Goal: Information Seeking & Learning: Find specific fact

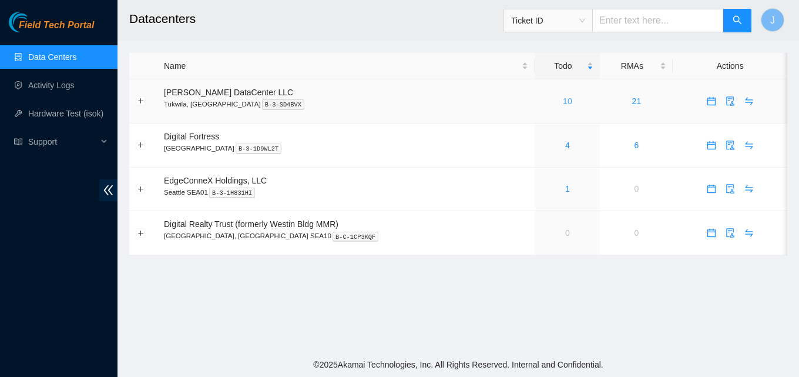
click at [563, 98] on link "10" at bounding box center [567, 100] width 9 height 9
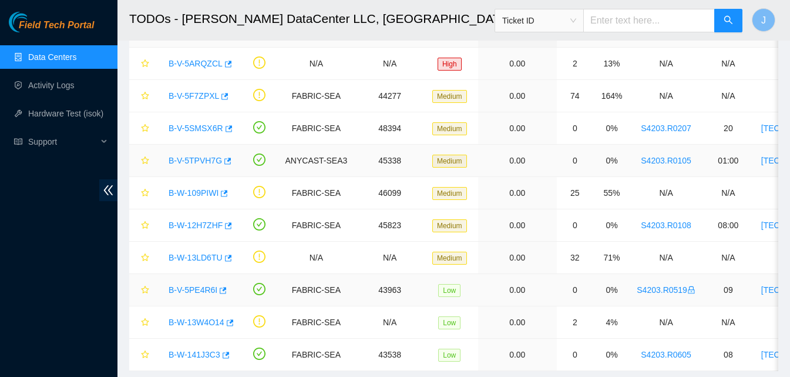
scroll to position [118, 0]
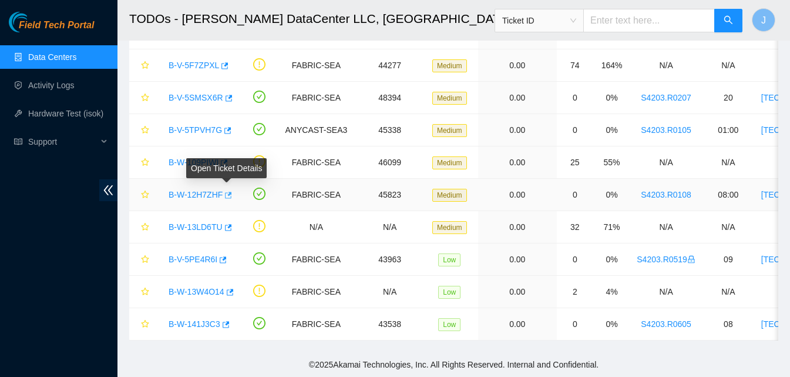
click at [230, 192] on icon "button" at bounding box center [228, 195] width 7 height 6
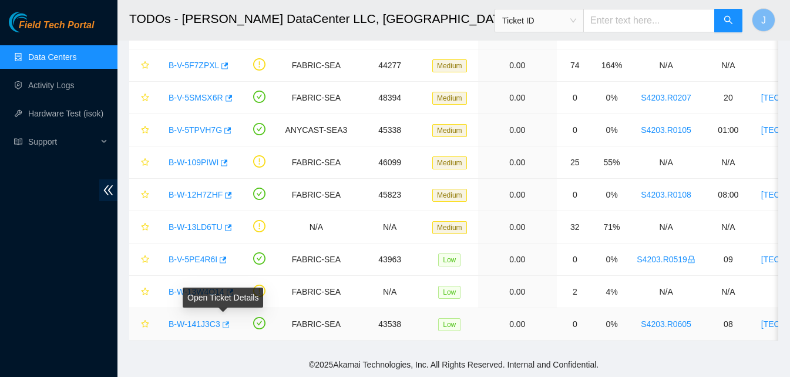
click at [223, 320] on icon "button" at bounding box center [225, 324] width 8 height 8
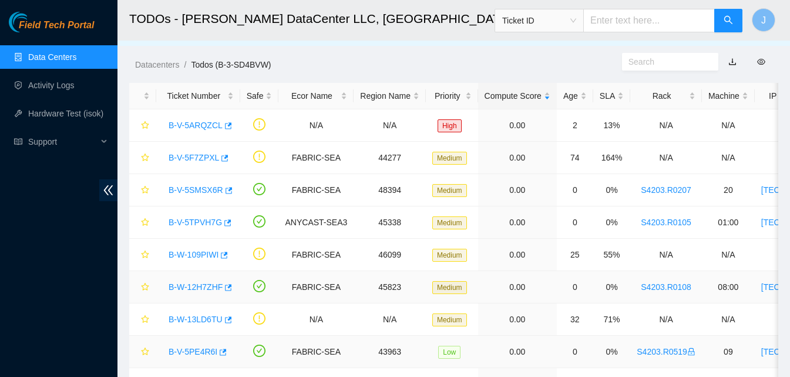
scroll to position [0, 0]
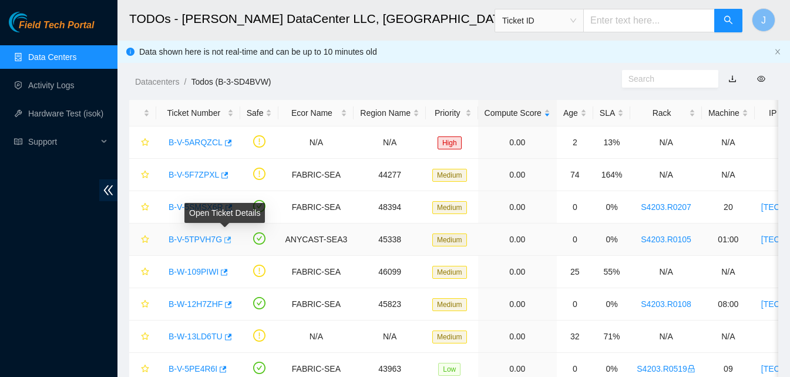
click at [224, 239] on icon "button" at bounding box center [227, 240] width 8 height 8
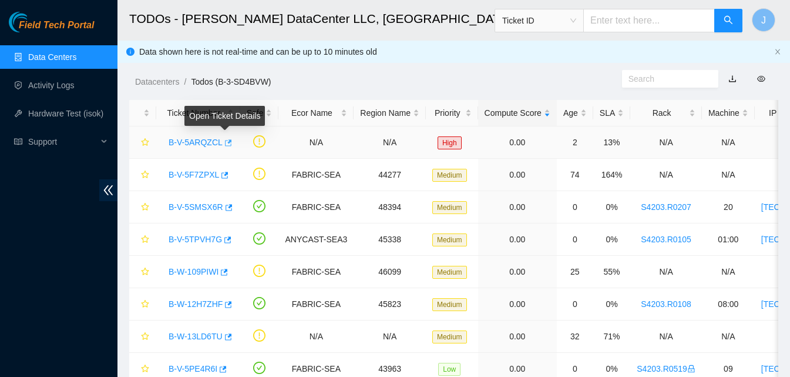
click at [224, 145] on icon "button" at bounding box center [227, 143] width 8 height 8
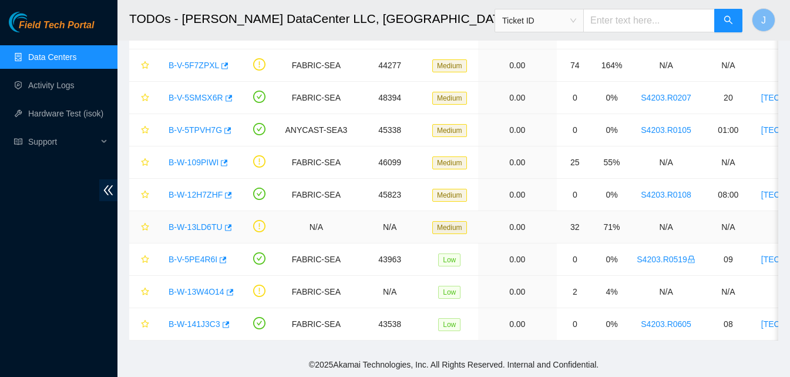
scroll to position [118, 0]
click at [232, 288] on icon "button" at bounding box center [229, 292] width 8 height 8
click at [226, 224] on icon "button" at bounding box center [228, 227] width 7 height 6
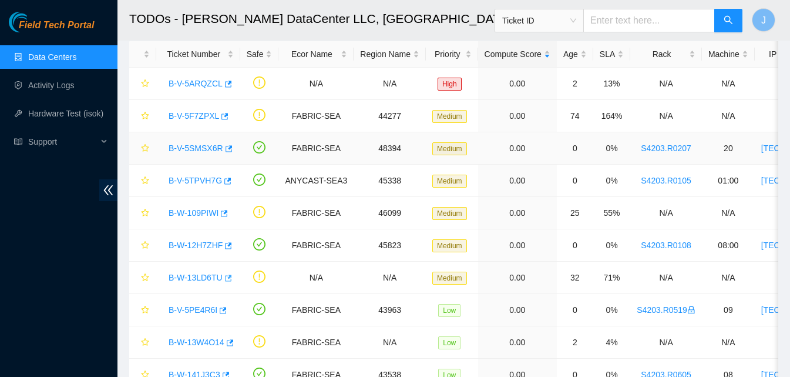
scroll to position [0, 0]
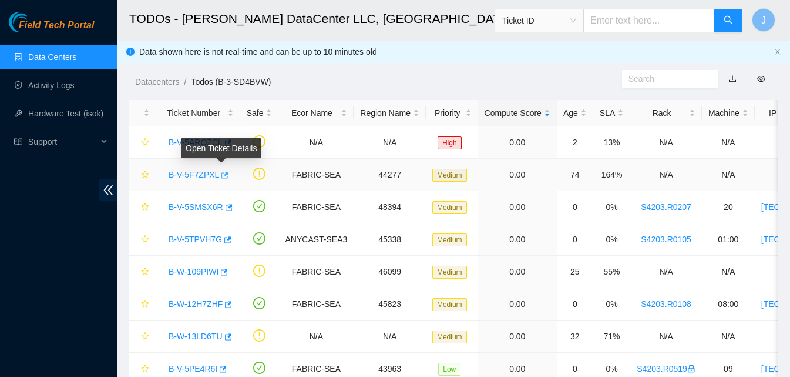
click at [222, 175] on icon "button" at bounding box center [225, 175] width 7 height 6
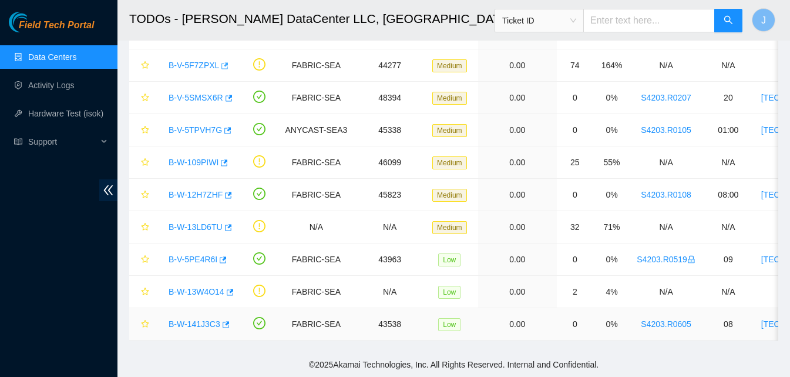
scroll to position [118, 0]
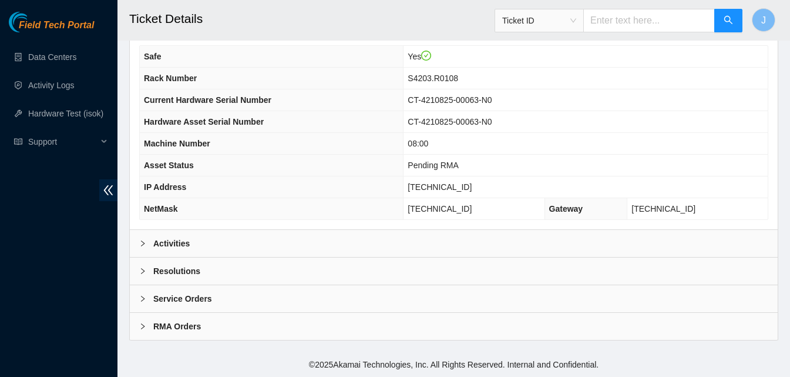
click at [222, 239] on div "Activities" at bounding box center [454, 243] width 648 height 27
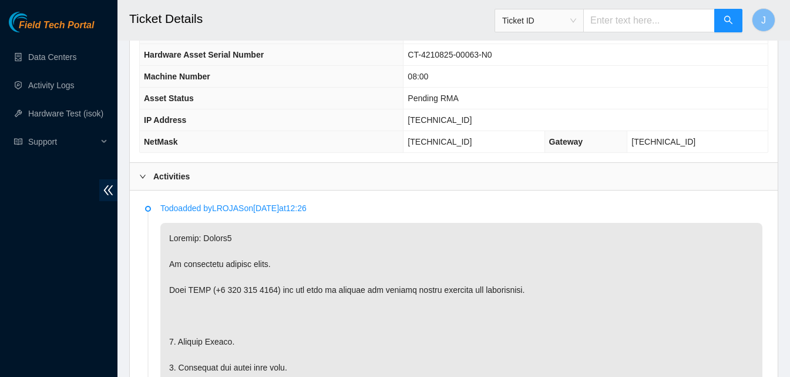
scroll to position [558, 0]
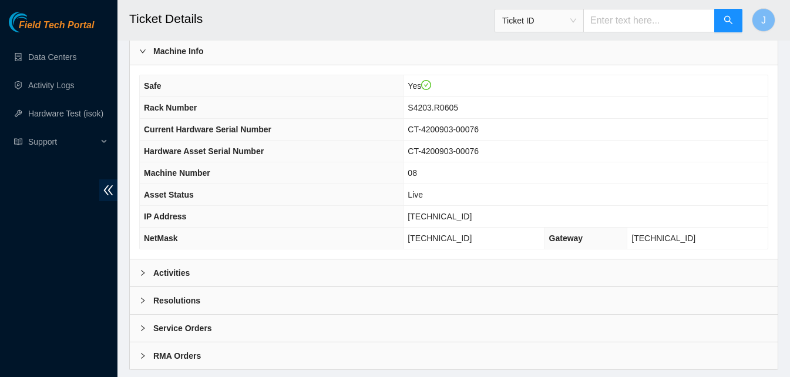
drag, startPoint x: 270, startPoint y: 264, endPoint x: 460, endPoint y: 205, distance: 198.1
click at [280, 263] on div "Activities" at bounding box center [454, 272] width 648 height 27
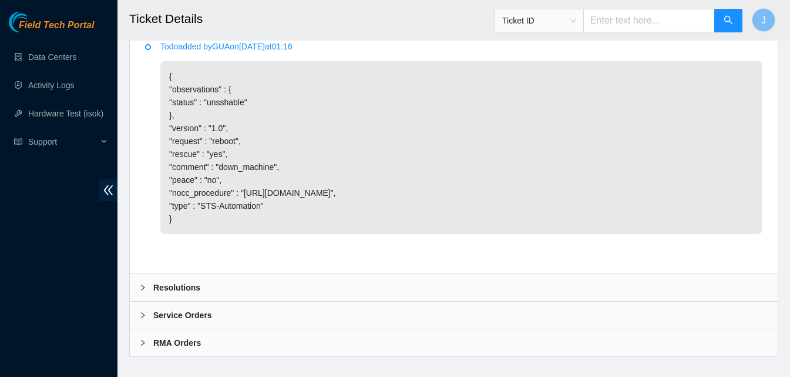
scroll to position [918, 0]
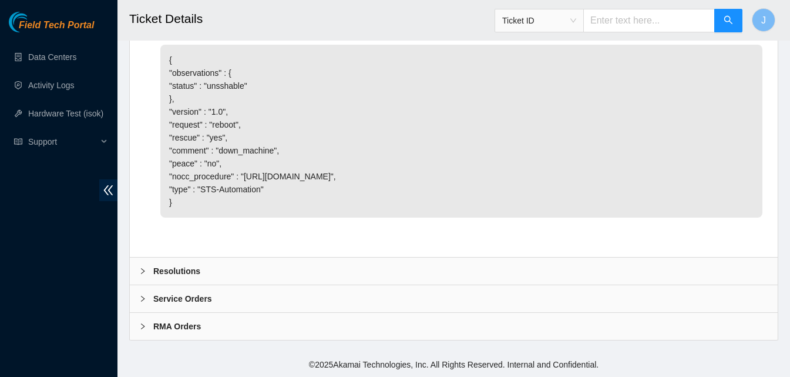
click at [274, 277] on div "Resolutions" at bounding box center [454, 270] width 648 height 27
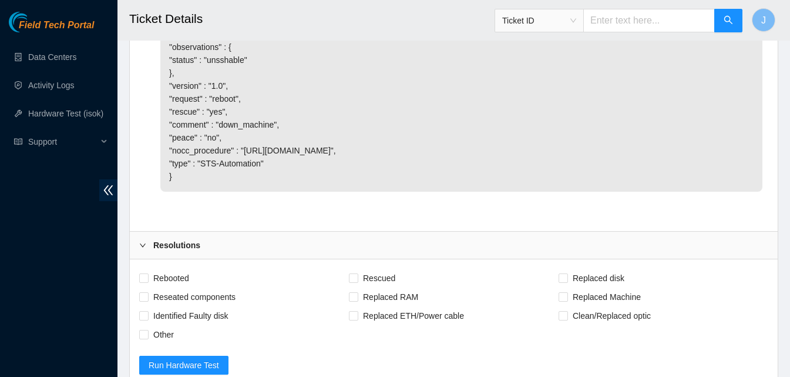
drag, startPoint x: 250, startPoint y: 269, endPoint x: 336, endPoint y: 240, distance: 91.0
click at [250, 259] on div "Resolutions" at bounding box center [454, 245] width 648 height 27
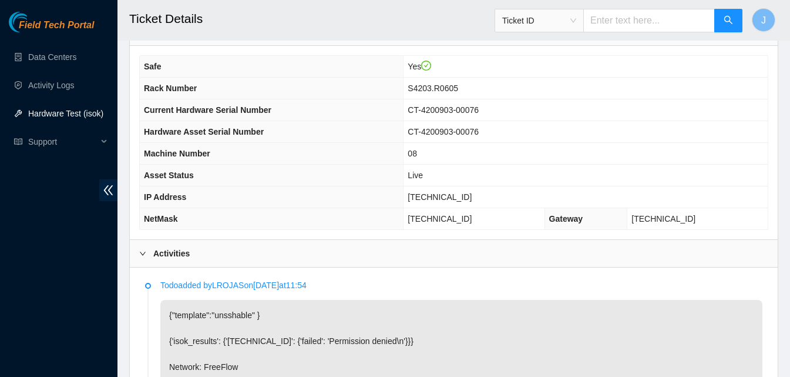
scroll to position [325, 0]
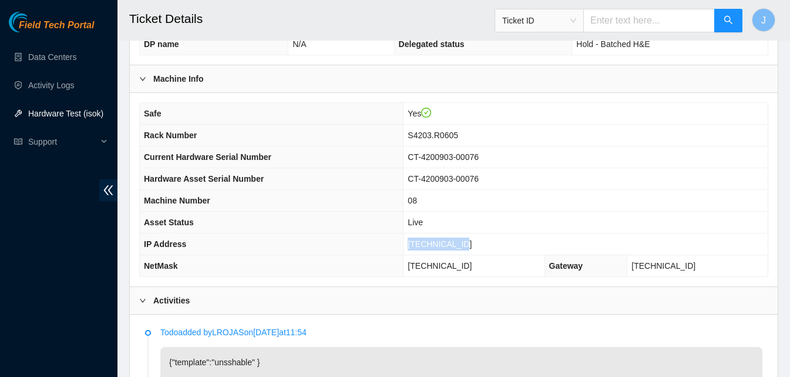
drag, startPoint x: 491, startPoint y: 238, endPoint x: 414, endPoint y: 238, distance: 77.6
click at [414, 238] on tr "IP Address 23.53.121.203" at bounding box center [454, 244] width 628 height 22
click at [404, 238] on th "IP Address" at bounding box center [272, 244] width 264 height 22
drag, startPoint x: 507, startPoint y: 243, endPoint x: 398, endPoint y: 245, distance: 108.1
click at [398, 245] on tr "IP Address 23.53.121.203" at bounding box center [454, 244] width 628 height 22
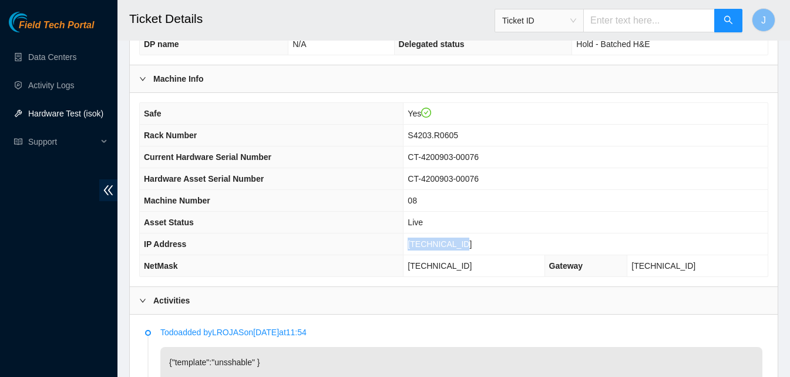
copy tr "23.53.121.203"
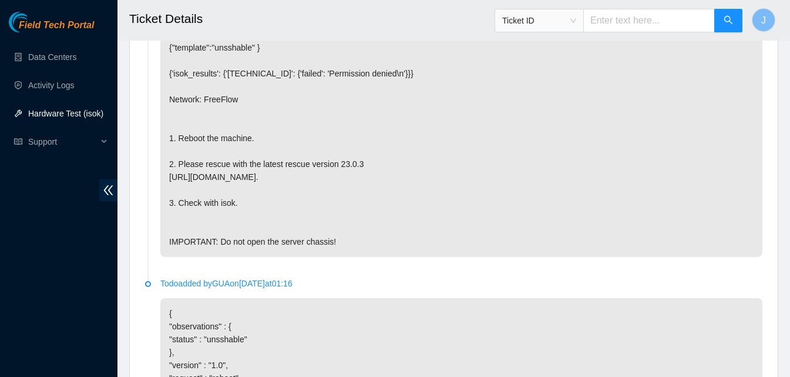
scroll to position [478, 0]
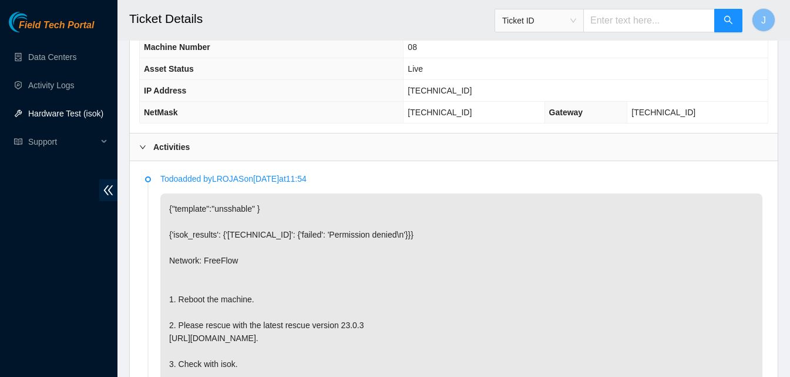
click at [472, 143] on div "Activities" at bounding box center [454, 146] width 648 height 27
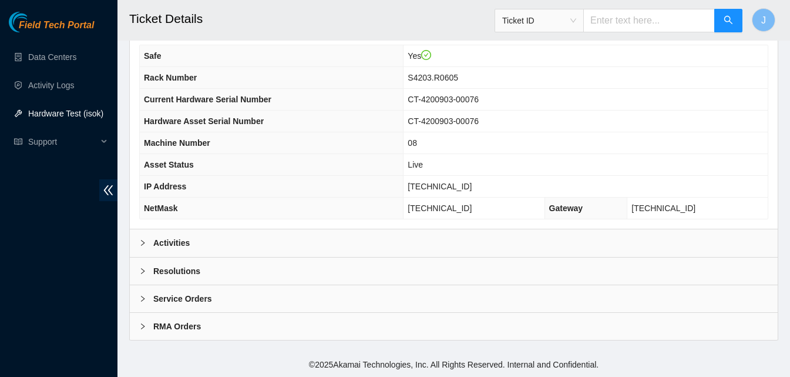
scroll to position [382, 0]
click at [318, 279] on div "Resolutions" at bounding box center [454, 270] width 648 height 27
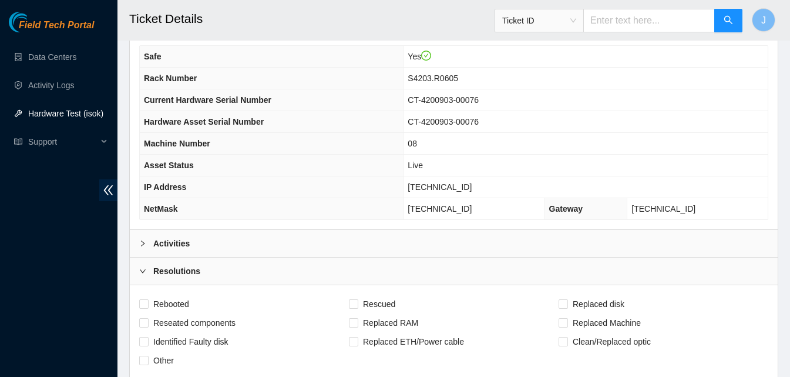
scroll to position [685, 0]
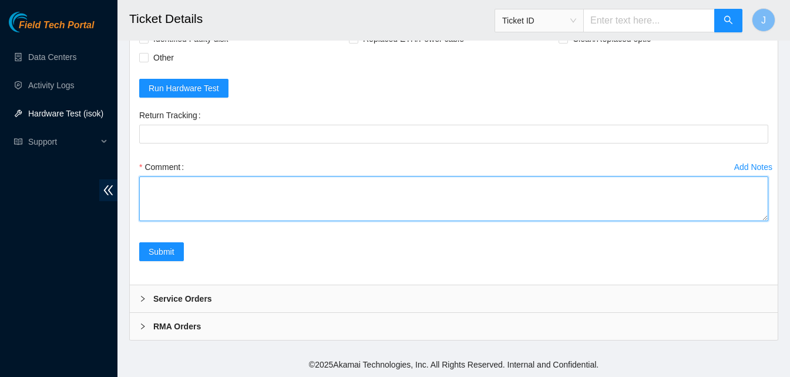
click at [555, 187] on textarea "Comment" at bounding box center [453, 198] width 629 height 45
type textarea "server was frozen power cycled rescued ran isok passed"
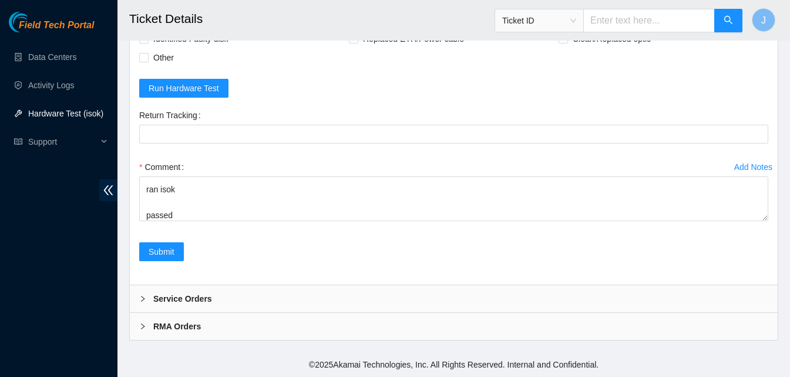
click at [162, 263] on div "Submit" at bounding box center [162, 258] width 54 height 33
click at [160, 256] on span "Submit" at bounding box center [162, 251] width 26 height 13
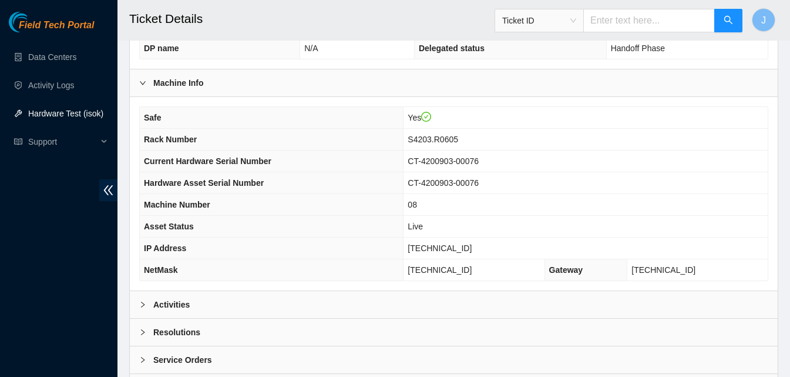
scroll to position [382, 0]
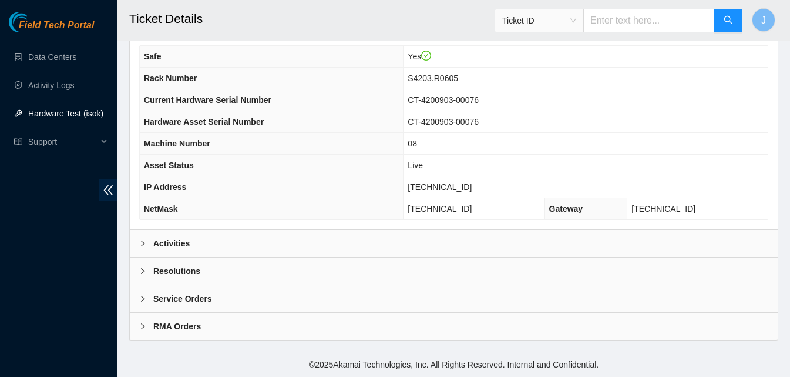
click at [438, 240] on div "Activities" at bounding box center [454, 243] width 648 height 27
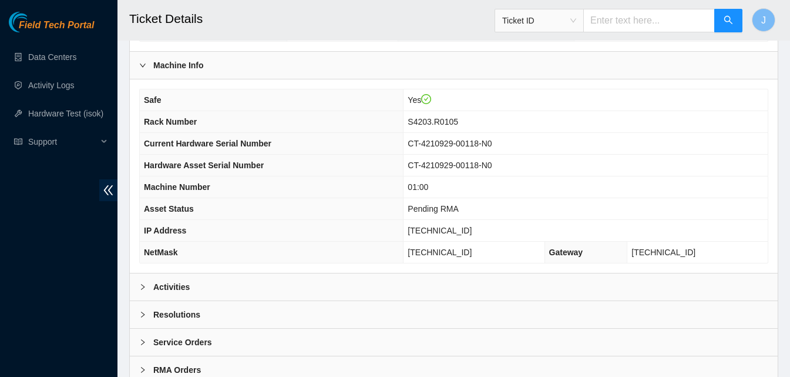
scroll to position [353, 0]
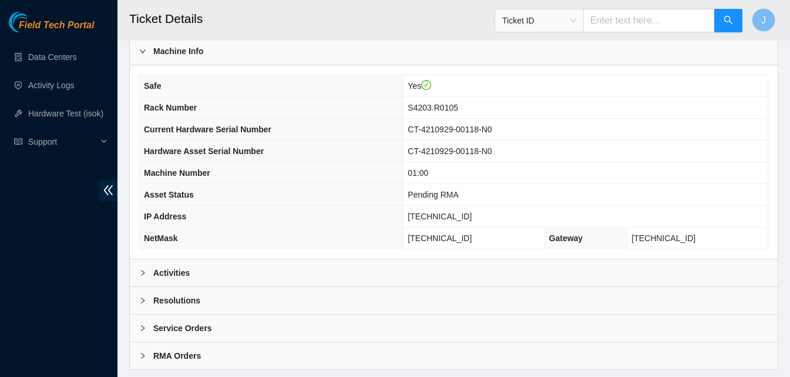
click at [271, 288] on div "Resolutions" at bounding box center [454, 300] width 648 height 27
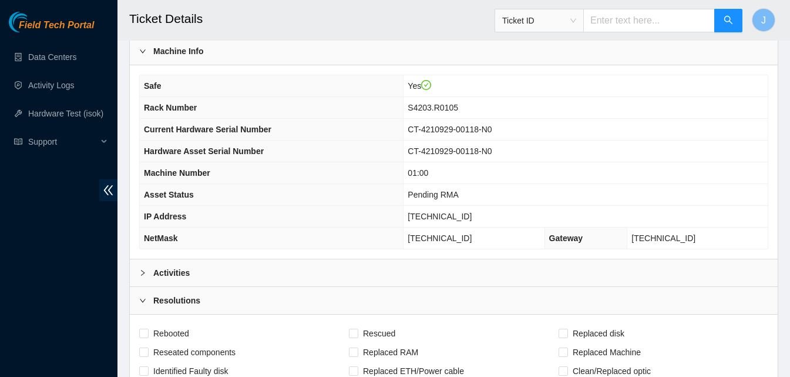
click at [271, 283] on div "Activities" at bounding box center [454, 272] width 648 height 27
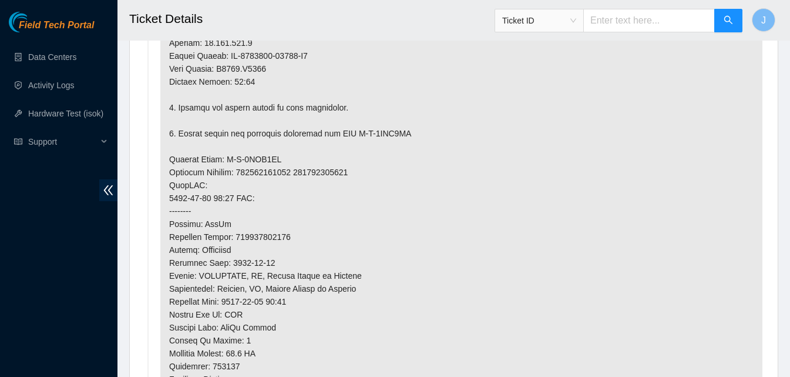
scroll to position [940, 0]
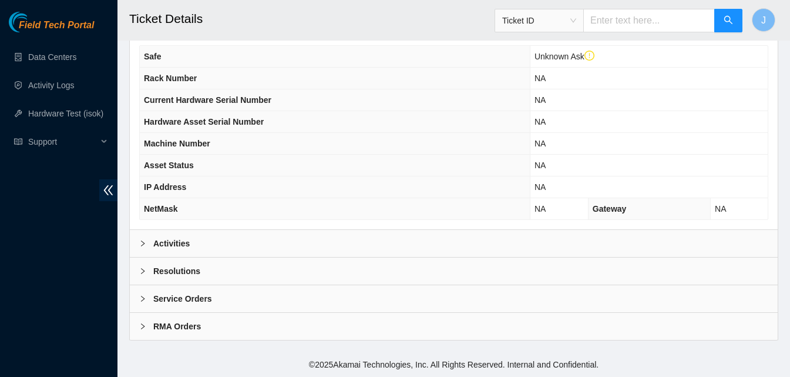
click at [252, 242] on div "Activities" at bounding box center [454, 243] width 648 height 27
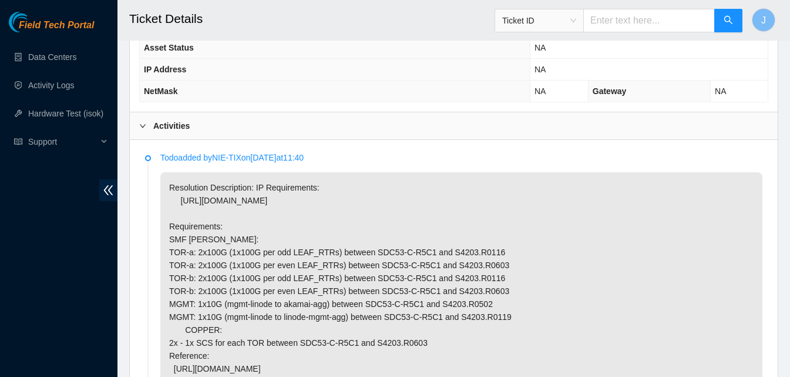
scroll to position [639, 0]
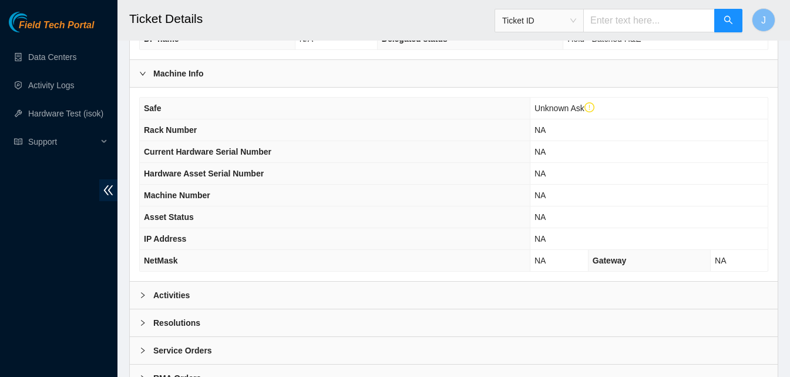
click at [320, 290] on div "Activities" at bounding box center [454, 294] width 648 height 27
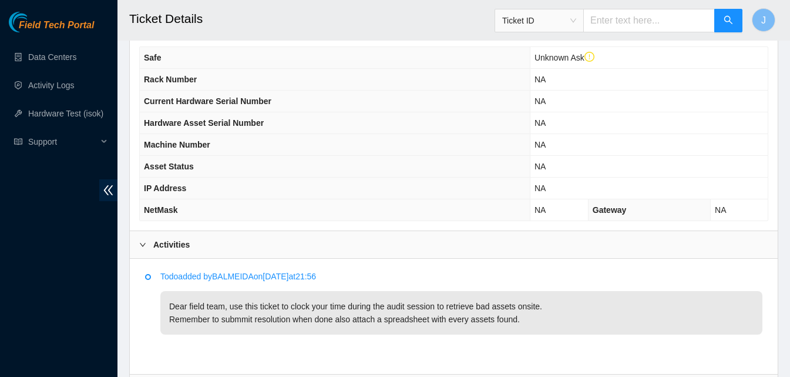
scroll to position [403, 0]
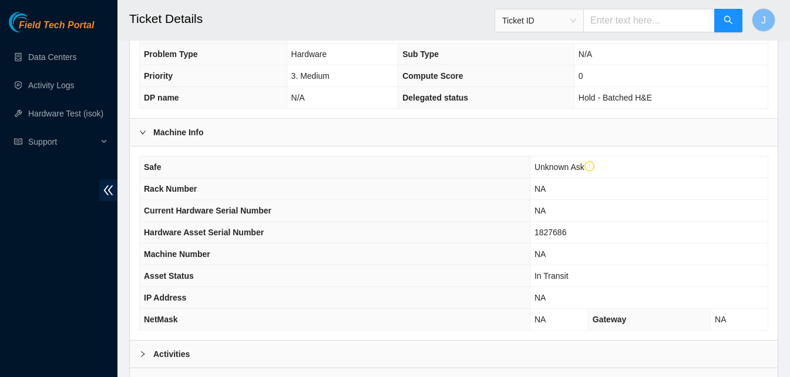
scroll to position [404, 0]
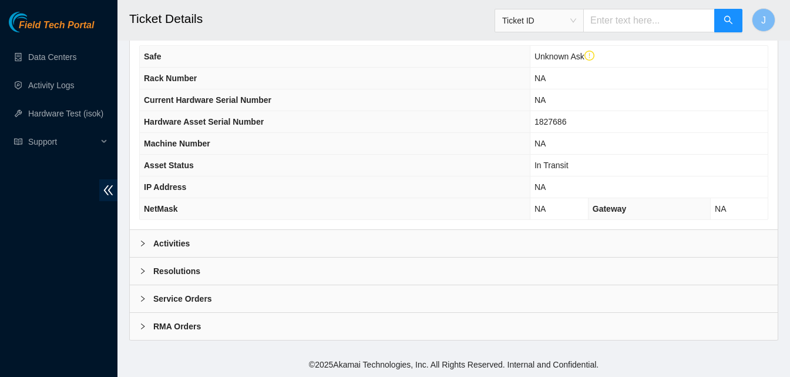
click at [250, 253] on div "Activities" at bounding box center [454, 243] width 648 height 27
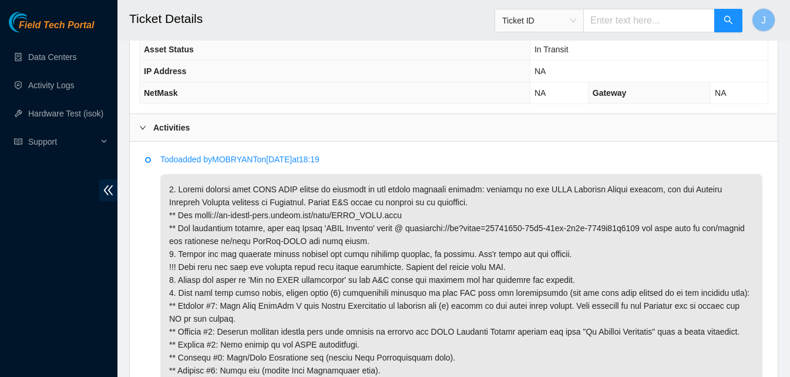
scroll to position [639, 0]
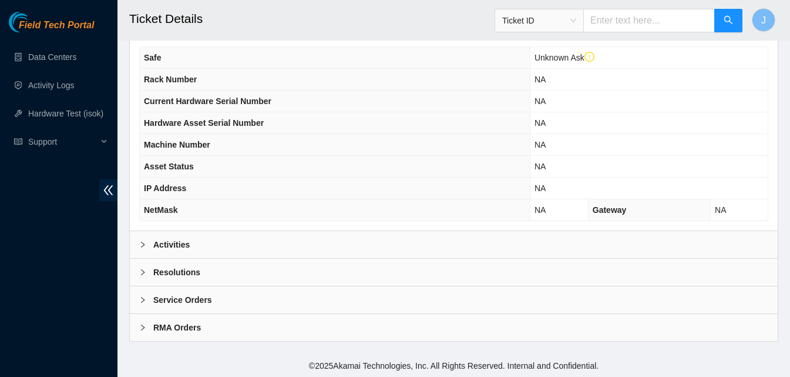
scroll to position [404, 0]
drag, startPoint x: 237, startPoint y: 249, endPoint x: 395, endPoint y: 187, distance: 170.0
click at [239, 248] on div "Activities" at bounding box center [454, 243] width 648 height 27
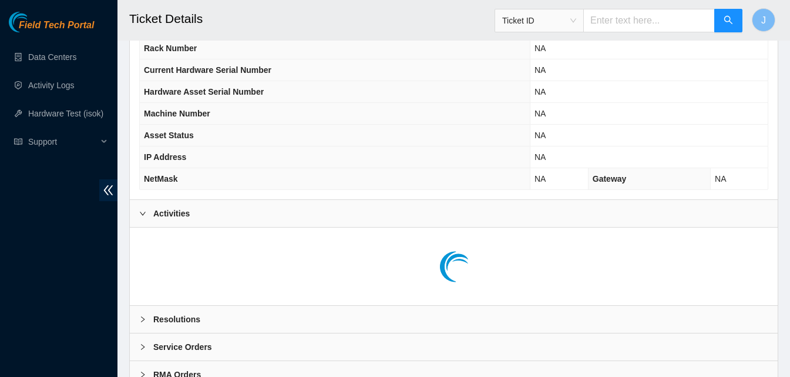
scroll to position [482, 0]
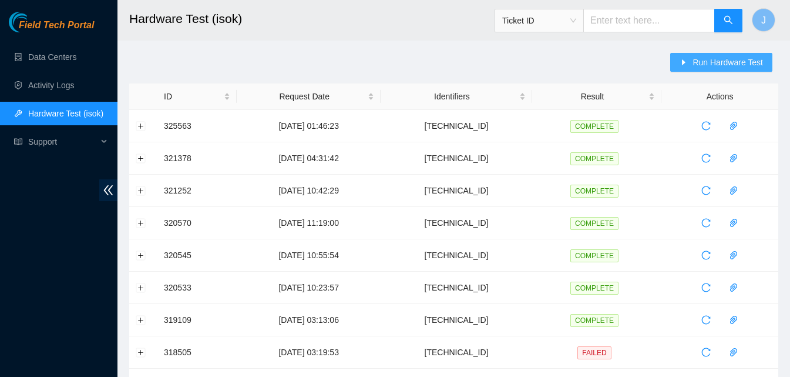
click at [712, 63] on span "Run Hardware Test" at bounding box center [728, 62] width 71 height 13
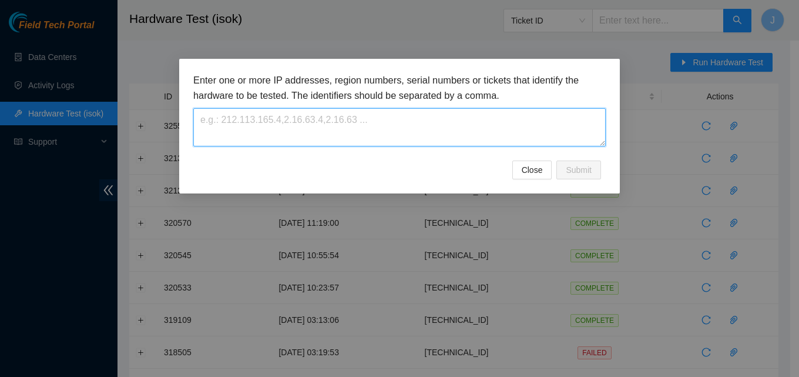
click at [479, 132] on textarea at bounding box center [399, 127] width 412 height 38
paste textarea "23.53.121.203"
type textarea "23.53.121.203"
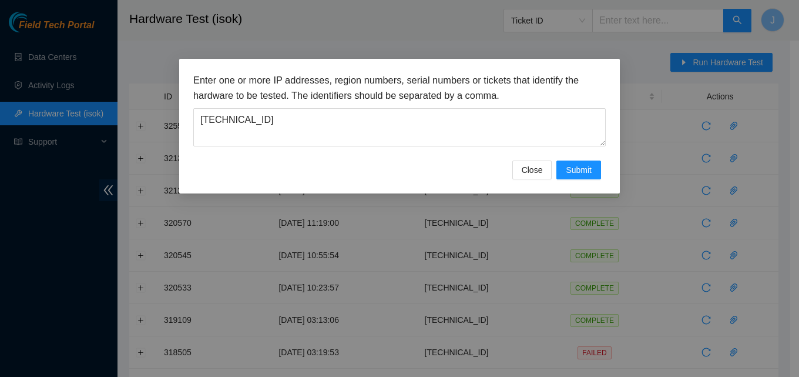
click at [477, 67] on div "Enter one or more IP addresses, region numbers, serial numbers or tickets that …" at bounding box center [399, 126] width 441 height 135
click at [580, 163] on span "Submit" at bounding box center [579, 169] width 26 height 13
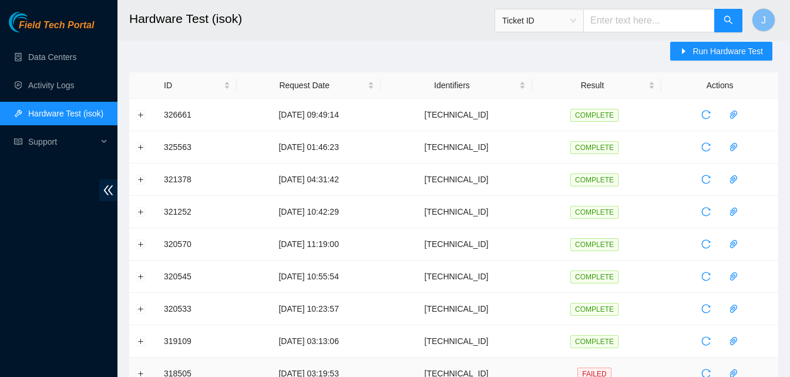
scroll to position [12, 0]
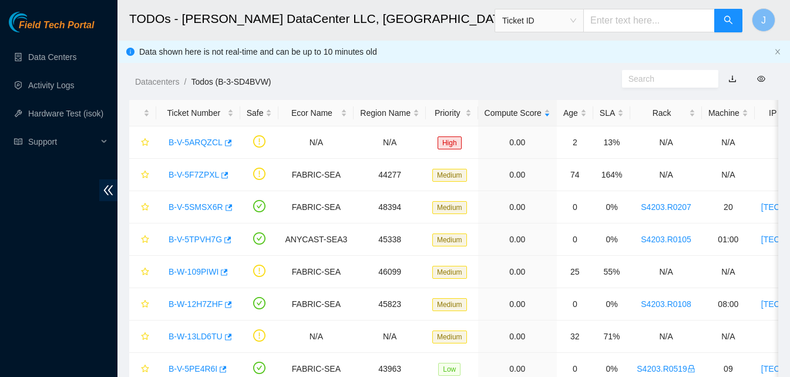
scroll to position [86, 0]
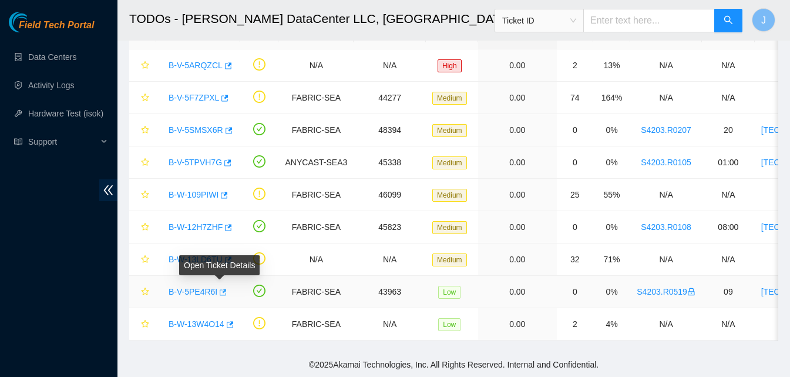
click at [222, 288] on icon "button" at bounding box center [222, 292] width 8 height 8
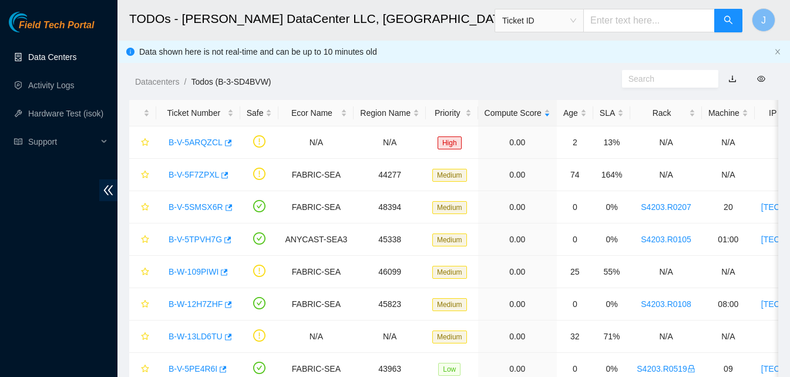
click at [44, 52] on link "Data Centers" at bounding box center [52, 56] width 48 height 9
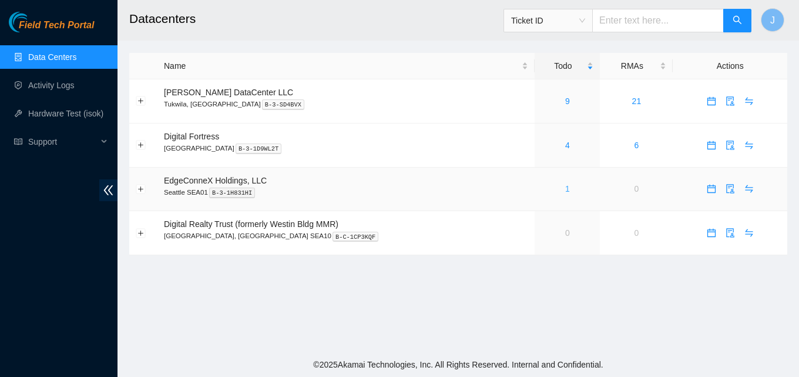
click at [565, 188] on link "1" at bounding box center [567, 188] width 5 height 9
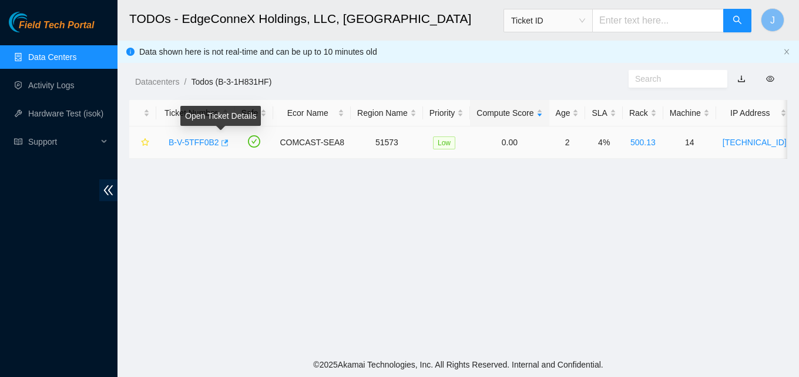
click at [221, 143] on icon "button" at bounding box center [224, 143] width 8 height 8
click at [49, 57] on link "Data Centers" at bounding box center [52, 56] width 48 height 9
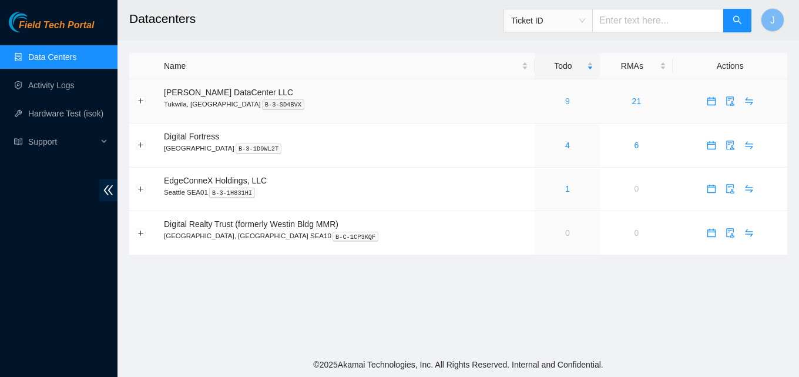
click at [565, 101] on link "9" at bounding box center [567, 100] width 5 height 9
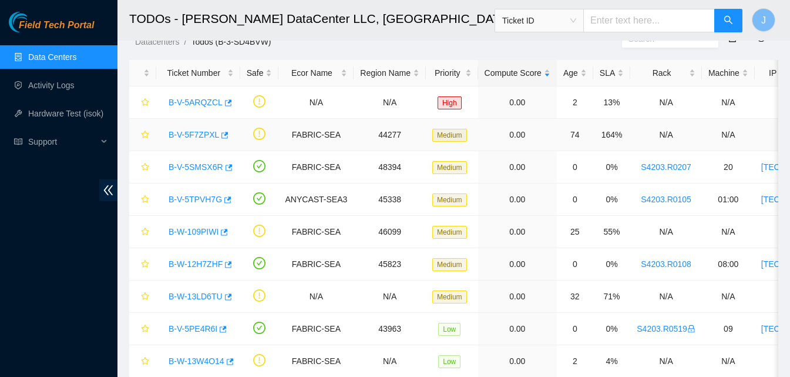
scroll to position [86, 0]
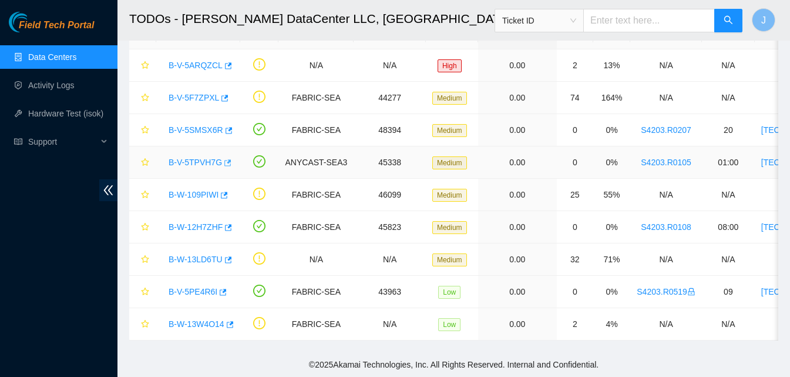
click at [227, 159] on icon "button" at bounding box center [227, 163] width 8 height 8
click at [227, 223] on icon "button" at bounding box center [227, 227] width 8 height 8
click at [548, 21] on span "Ticket ID" at bounding box center [539, 21] width 74 height 18
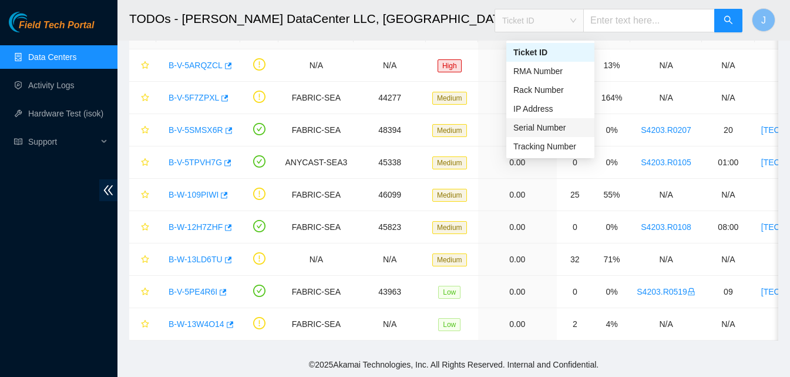
click at [531, 121] on div "Serial Number" at bounding box center [551, 127] width 74 height 13
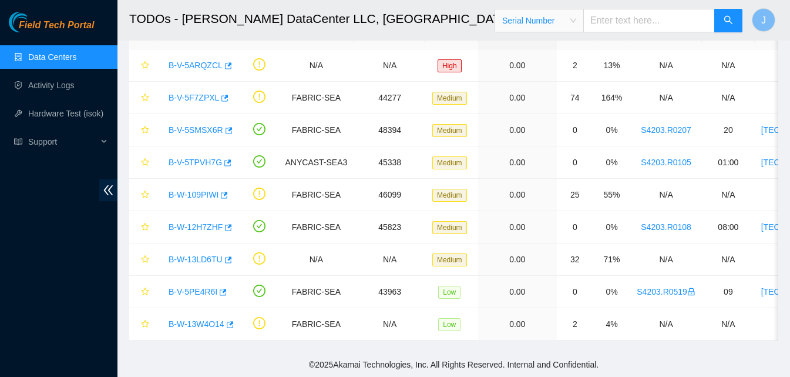
click at [609, 12] on input "text" at bounding box center [649, 21] width 132 height 24
paste input "C2301307794"
type input "C2301307794"
click at [728, 24] on icon "search" at bounding box center [728, 19] width 9 height 9
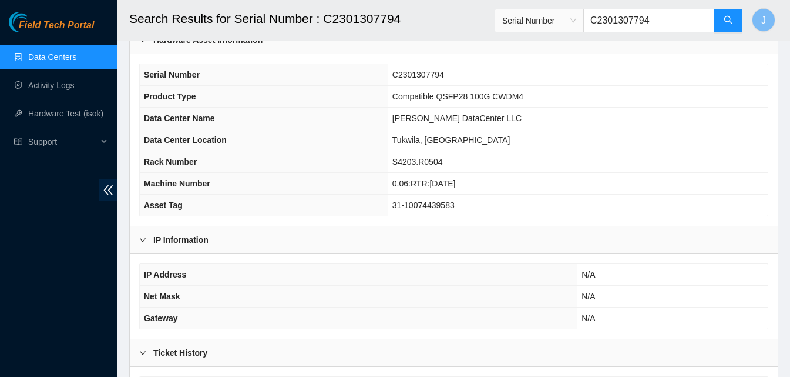
scroll to position [51, 0]
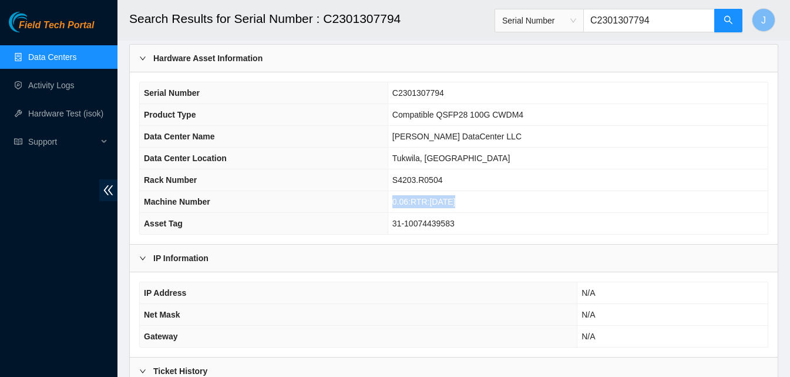
drag, startPoint x: 454, startPoint y: 203, endPoint x: 357, endPoint y: 211, distance: 96.7
click at [357, 211] on tr "Machine Number 0.06:RTR:1/1/21" at bounding box center [454, 202] width 628 height 22
click at [357, 211] on th "Machine Number" at bounding box center [264, 202] width 248 height 22
drag, startPoint x: 458, startPoint y: 201, endPoint x: 393, endPoint y: 206, distance: 65.4
click at [401, 204] on td "0.06:RTR:1/1/21" at bounding box center [578, 202] width 380 height 22
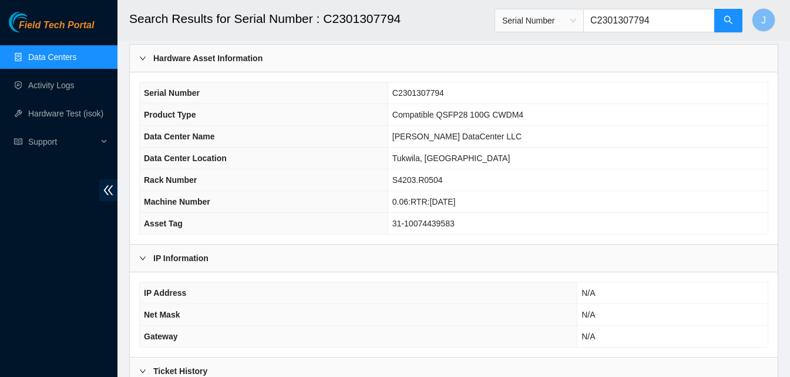
click at [380, 209] on th "Machine Number" at bounding box center [264, 202] width 248 height 22
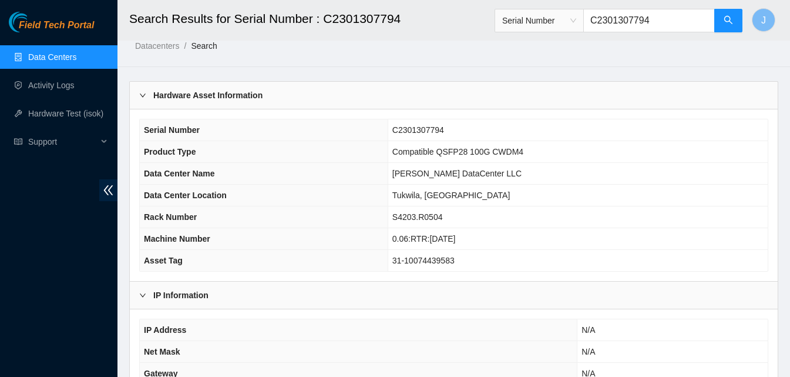
scroll to position [0, 0]
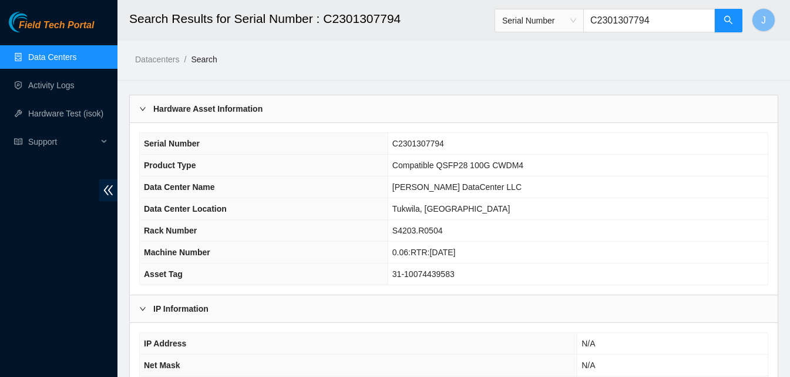
drag, startPoint x: 678, startPoint y: 15, endPoint x: 541, endPoint y: 29, distance: 137.0
click at [541, 29] on span "Serial Number C2301307794" at bounding box center [619, 21] width 249 height 24
paste input "C21G01749"
click at [726, 29] on button "button" at bounding box center [729, 21] width 28 height 24
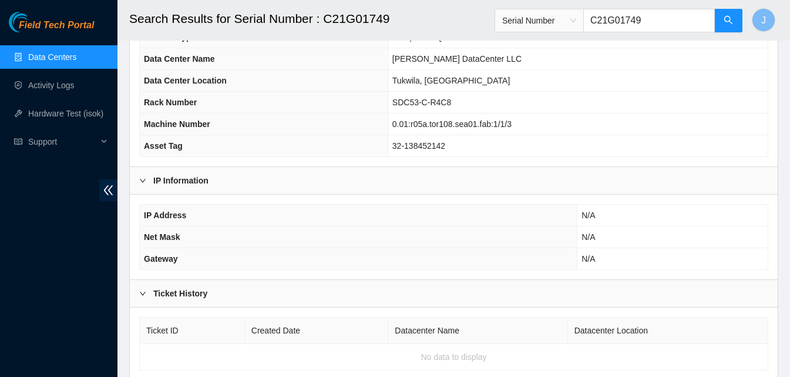
scroll to position [109, 0]
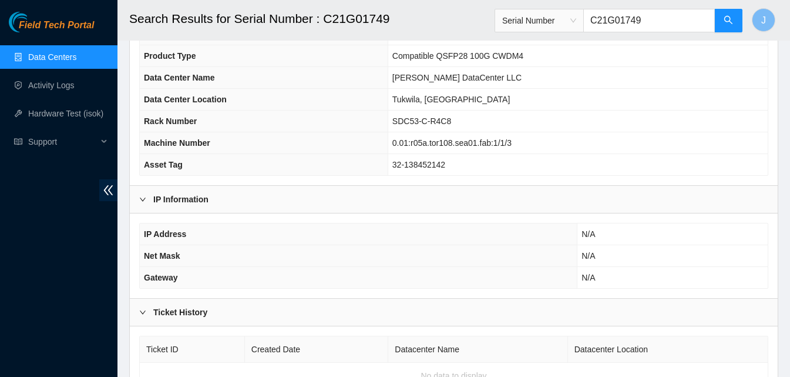
drag, startPoint x: 664, startPoint y: 21, endPoint x: 575, endPoint y: 24, distance: 89.4
click at [575, 24] on span "Serial Number C21G01749" at bounding box center [619, 21] width 249 height 24
type input "C21G01749"
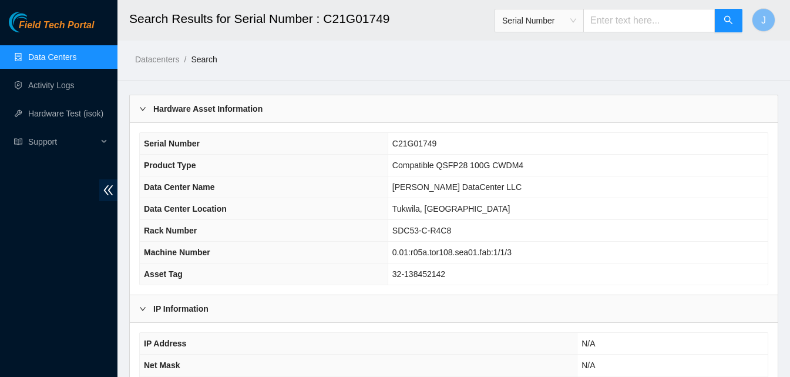
paste input "C20J21708"
click at [727, 19] on icon "search" at bounding box center [728, 19] width 9 height 9
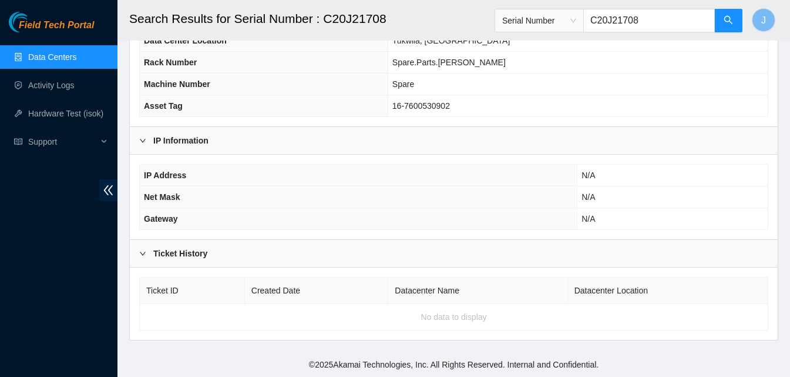
type input "C20J21708"
click at [341, 261] on div "Ticket History" at bounding box center [454, 253] width 648 height 27
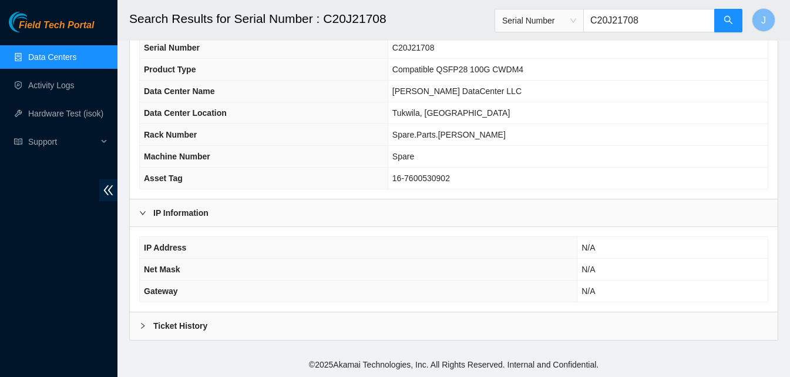
scroll to position [95, 0]
click at [307, 334] on div "Ticket History" at bounding box center [454, 326] width 648 height 27
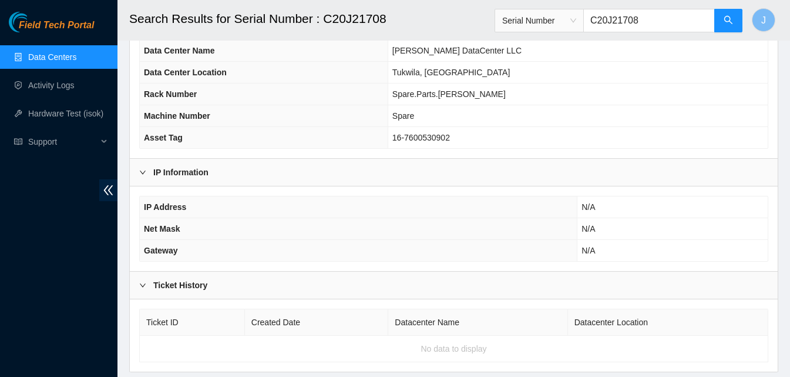
scroll to position [109, 0]
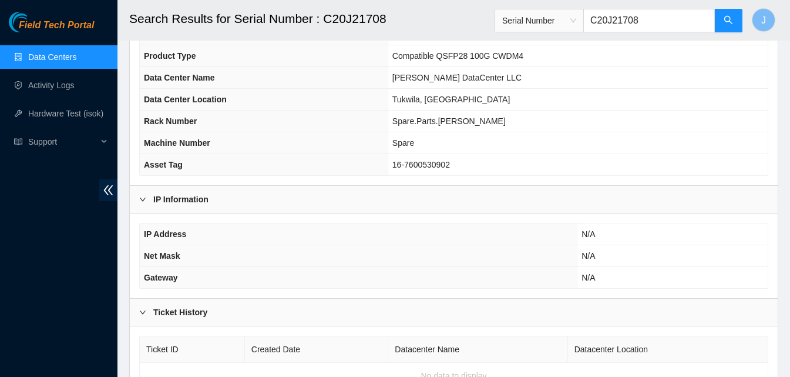
drag, startPoint x: 680, startPoint y: 26, endPoint x: 545, endPoint y: 40, distance: 135.2
click at [545, 40] on header "Search Results for Serial Number : C20J21708 Serial Number C20J21708 J" at bounding box center [513, 20] width 790 height 41
click at [56, 234] on div "Field Tech Portal Data Centers Activity Logs Hardware Test (isok) Support" at bounding box center [59, 194] width 118 height 365
click at [653, 27] on input "text" at bounding box center [649, 21] width 132 height 24
paste input "S23BB05GX"
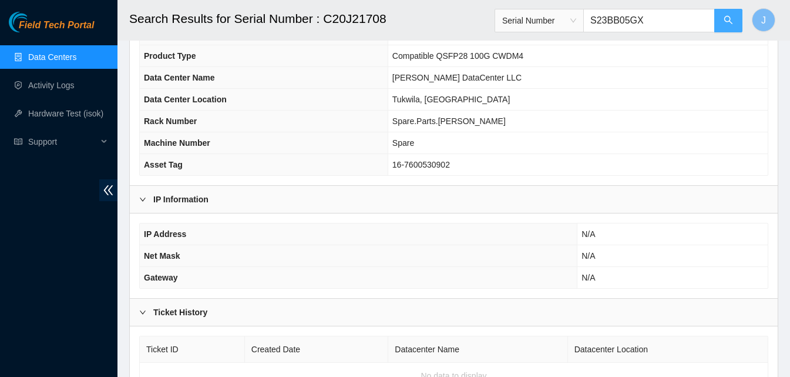
click at [730, 19] on icon "search" at bounding box center [728, 19] width 9 height 9
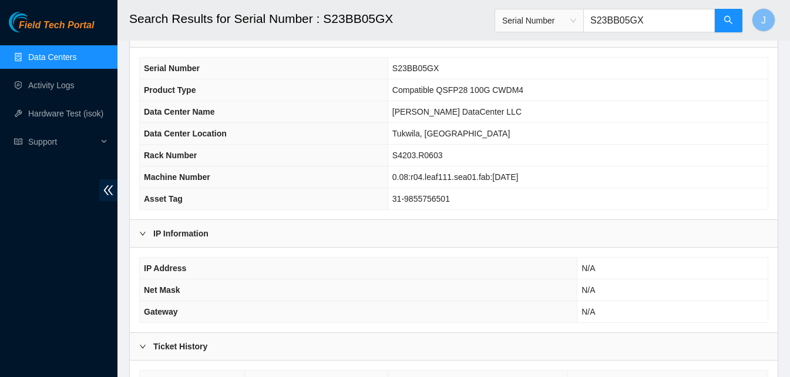
scroll to position [59, 0]
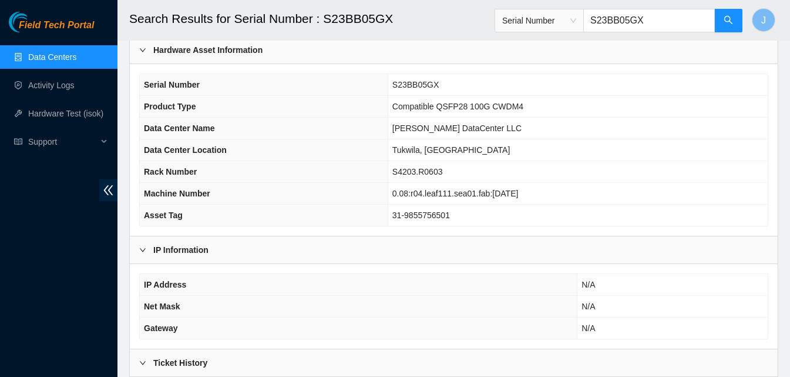
type input "S23BB05GX"
drag, startPoint x: 651, startPoint y: 18, endPoint x: 574, endPoint y: 24, distance: 77.8
click at [574, 24] on span "Serial Number S23BB05GX" at bounding box center [619, 21] width 249 height 24
paste input "C2007389162"
click at [720, 25] on button "button" at bounding box center [729, 21] width 28 height 24
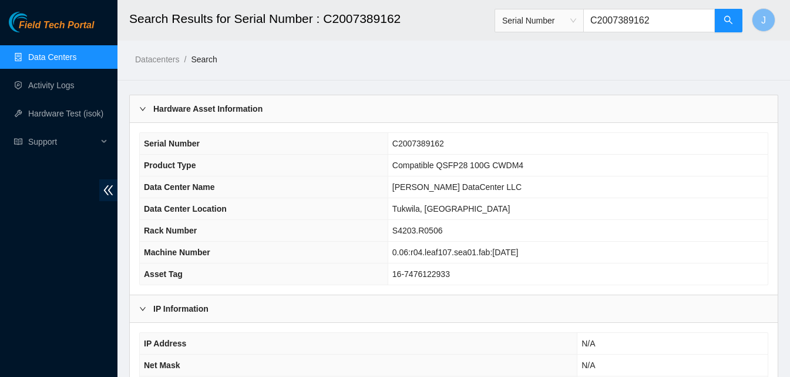
type input "C2007389162"
drag, startPoint x: 669, startPoint y: 22, endPoint x: 505, endPoint y: 24, distance: 164.0
click at [505, 24] on header "Search Results for Serial Number : C2007389162 Serial Number C2007389162 J" at bounding box center [513, 20] width 790 height 41
paste input "KB9T000100"
click at [729, 24] on icon "search" at bounding box center [728, 19] width 9 height 9
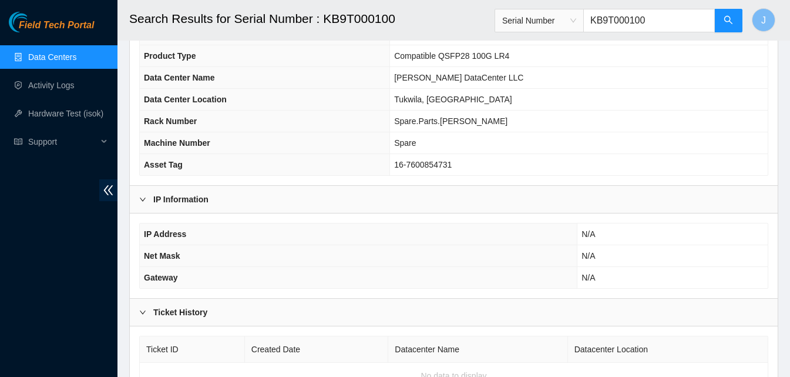
scroll to position [51, 0]
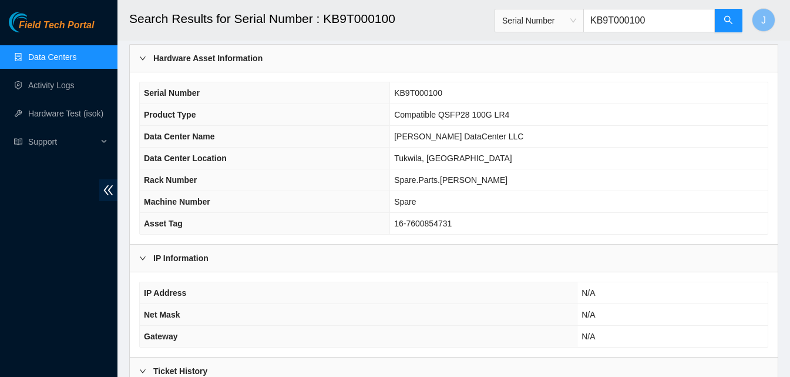
type input "KB9T000100"
click at [662, 9] on input "KB9T000100" at bounding box center [649, 21] width 132 height 24
drag, startPoint x: 662, startPoint y: 18, endPoint x: 555, endPoint y: 32, distance: 108.4
click at [555, 32] on span "Serial Number KB9T000100" at bounding box center [619, 21] width 249 height 24
paste input "C2004275469"
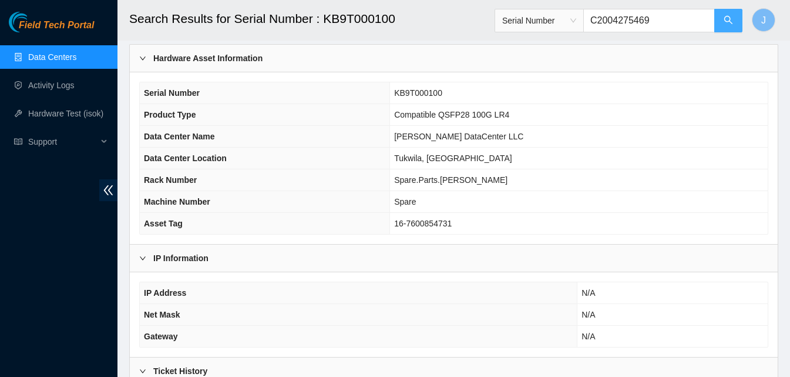
click at [734, 18] on button "button" at bounding box center [729, 21] width 28 height 24
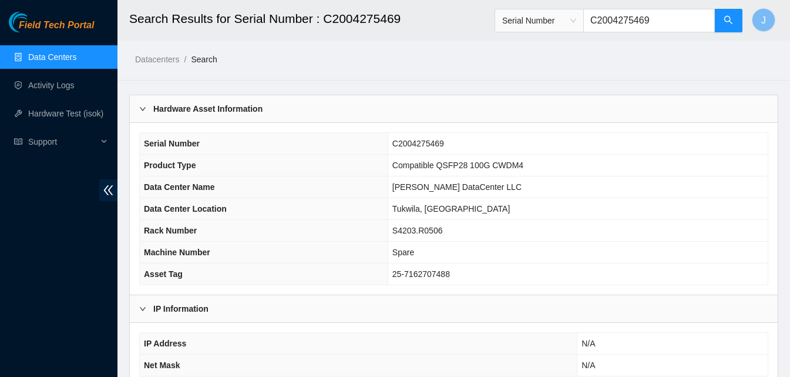
type input "C2004275469"
drag, startPoint x: 679, startPoint y: 15, endPoint x: 540, endPoint y: 41, distance: 141.6
click at [540, 41] on main "Search Results for Serial Number : C2004275469 Serial Number C2004275469 J Data…" at bounding box center [454, 260] width 673 height 520
paste input "C2003291586"
click at [720, 24] on button "button" at bounding box center [729, 21] width 28 height 24
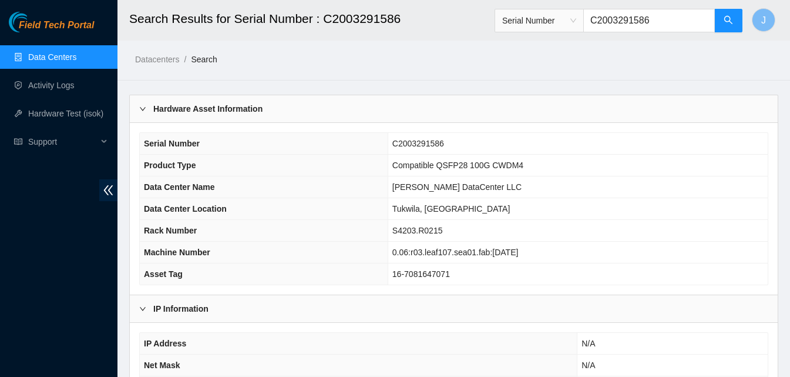
type input "C2003291586"
drag, startPoint x: 678, startPoint y: 24, endPoint x: 539, endPoint y: 30, distance: 138.2
click at [539, 30] on span "Serial Number C2003291586" at bounding box center [619, 21] width 249 height 24
paste input "S22KB09LN"
click at [735, 17] on button "button" at bounding box center [729, 21] width 28 height 24
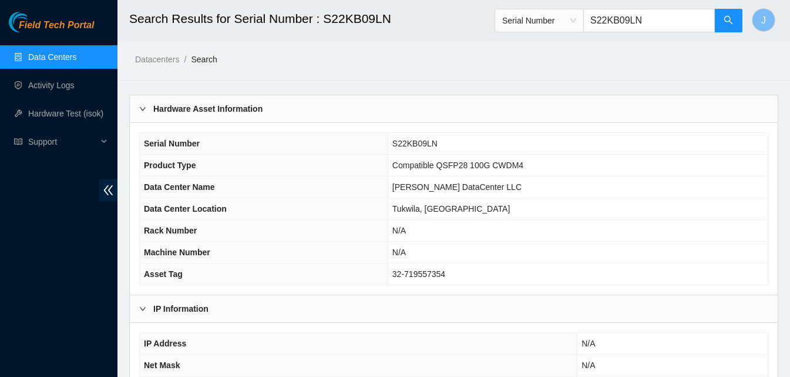
type input "S22KB09LN"
drag, startPoint x: 658, startPoint y: 25, endPoint x: 519, endPoint y: 42, distance: 140.3
click at [519, 42] on main "Search Results for Serial Number : S22KB09LN Serial Number S22KB09LN J Datacent…" at bounding box center [454, 260] width 673 height 520
paste input ""F0e26580"
type input ""F0e26580"
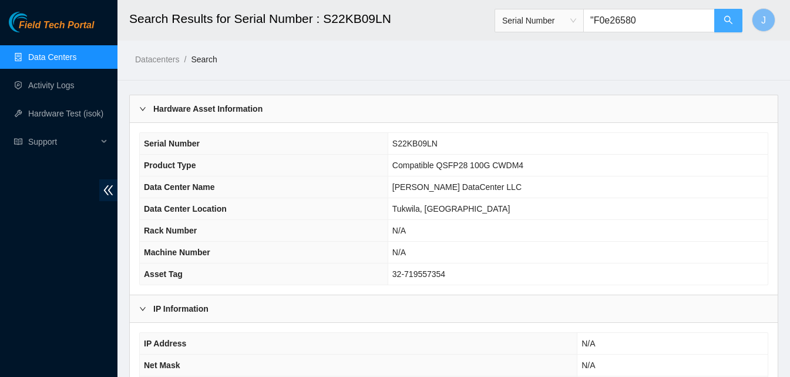
click at [733, 17] on button "button" at bounding box center [729, 21] width 28 height 24
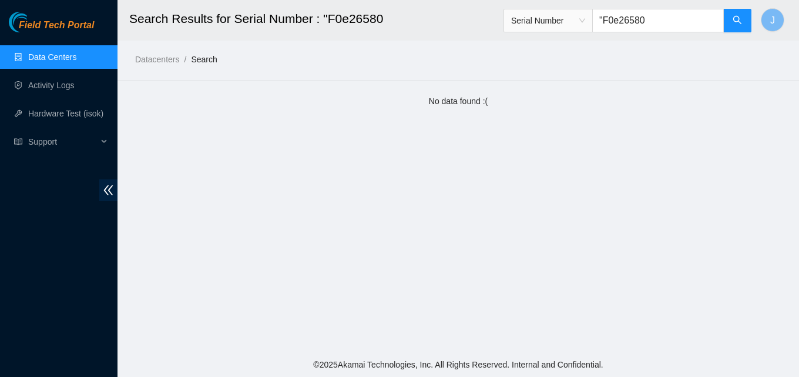
drag, startPoint x: 674, startPoint y: 27, endPoint x: 552, endPoint y: 36, distance: 122.0
click at [552, 36] on div "Serial Number "F0e26580" at bounding box center [628, 21] width 249 height 38
click at [735, 14] on button "button" at bounding box center [737, 21] width 28 height 24
type input "F0e26580"
drag, startPoint x: 666, startPoint y: 21, endPoint x: 585, endPoint y: 32, distance: 82.4
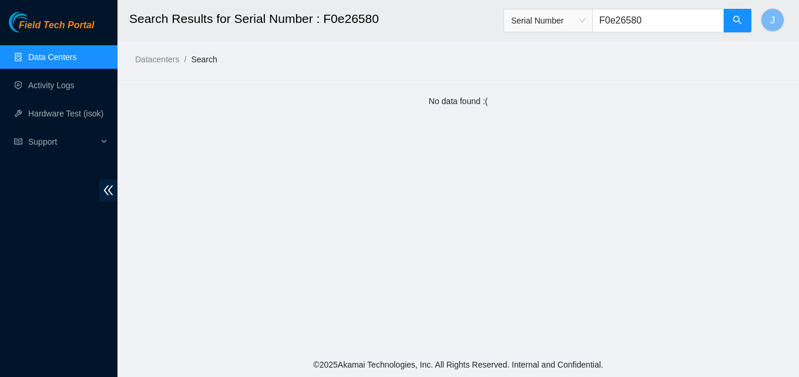
click at [585, 31] on span "Serial Number F0e26580" at bounding box center [628, 21] width 249 height 24
paste input "INIBG6191945"
click at [733, 16] on icon "search" at bounding box center [737, 19] width 9 height 9
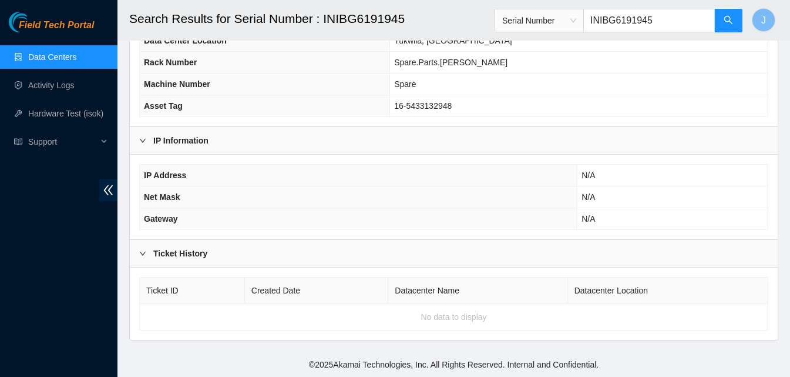
scroll to position [109, 0]
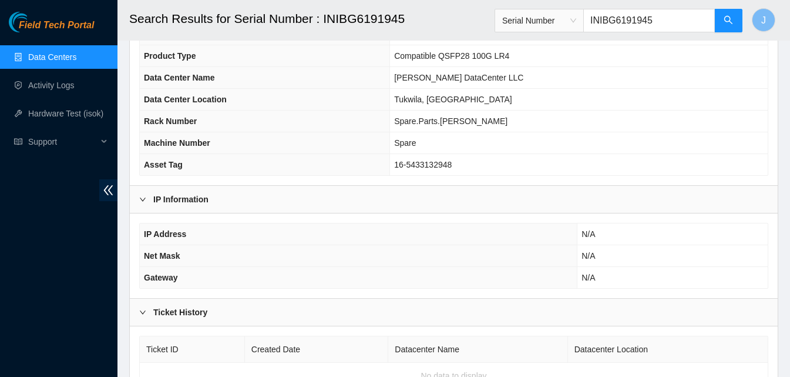
type input "INIBG6191945"
drag, startPoint x: 662, startPoint y: 23, endPoint x: 579, endPoint y: 21, distance: 82.9
click at [579, 21] on span "Serial Number INIBG6191945" at bounding box center [619, 21] width 249 height 24
paste input "S21AB01DT"
click at [721, 15] on button "button" at bounding box center [729, 21] width 28 height 24
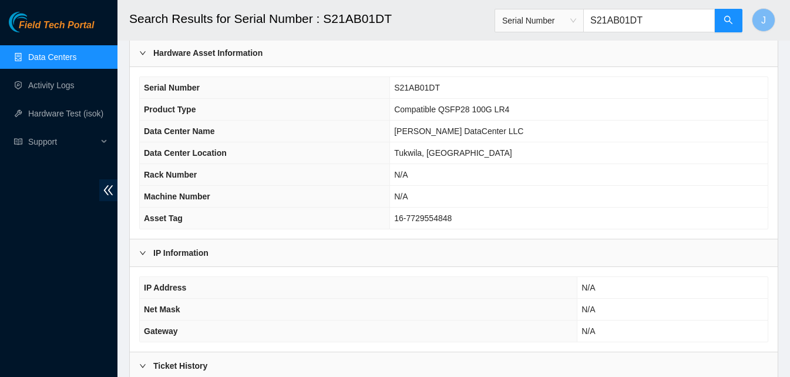
scroll to position [51, 0]
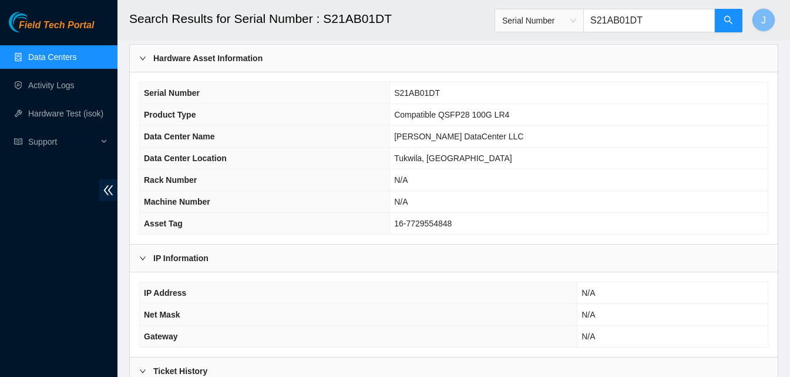
type input "S21AB01DT"
drag, startPoint x: 655, startPoint y: 18, endPoint x: 499, endPoint y: 37, distance: 157.5
click at [499, 37] on header "Search Results for Serial Number : S21AB01DT Serial Number S21AB01DT J" at bounding box center [513, 20] width 790 height 41
paste input "C20L10125"
click at [727, 15] on icon "search" at bounding box center [728, 19] width 9 height 9
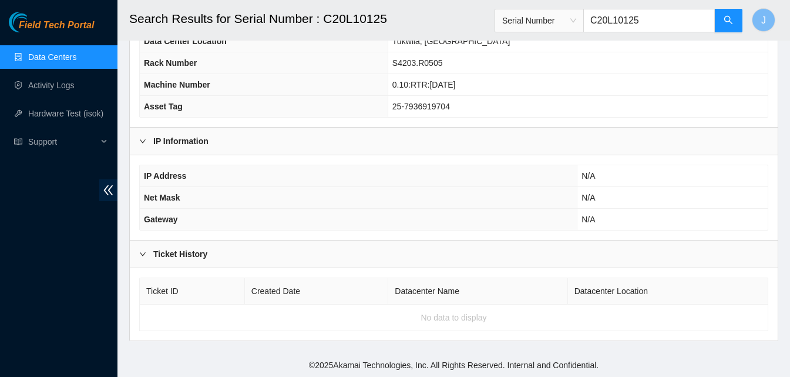
scroll to position [168, 0]
type input "C20L10125"
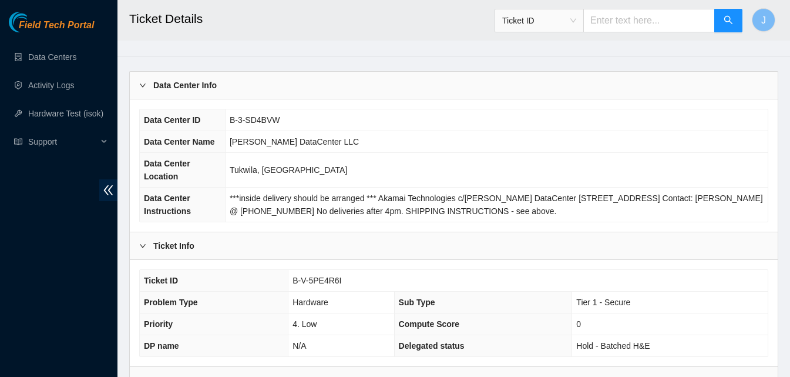
scroll to position [329, 0]
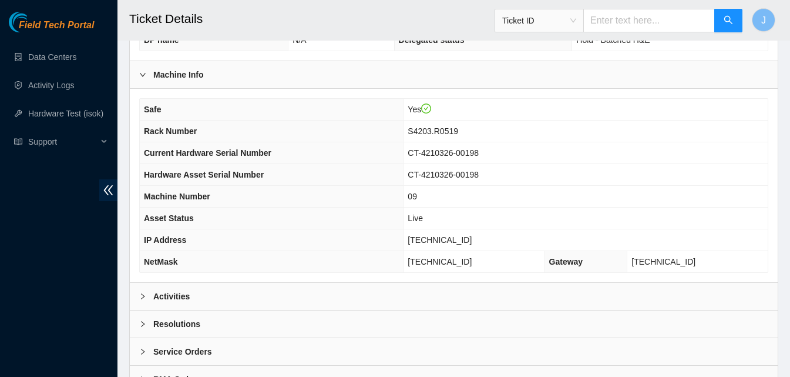
click at [463, 284] on div "Activities" at bounding box center [454, 296] width 648 height 27
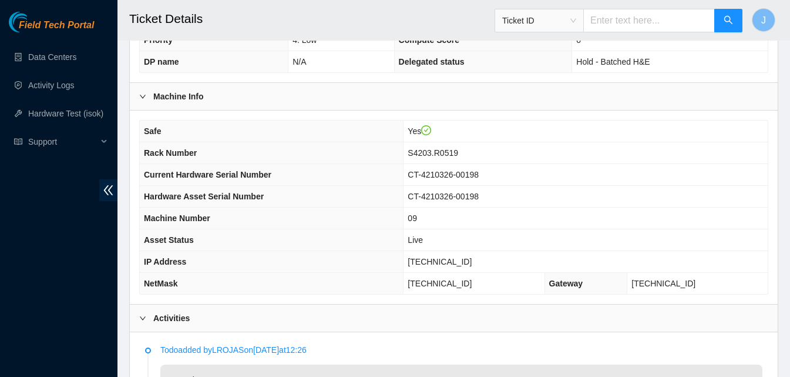
scroll to position [636, 0]
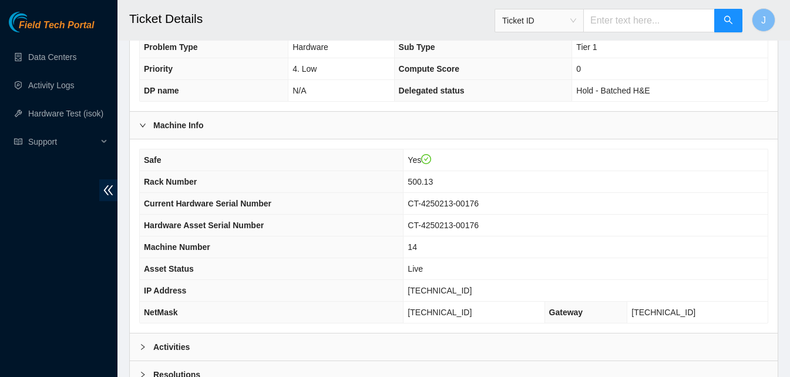
scroll to position [472, 0]
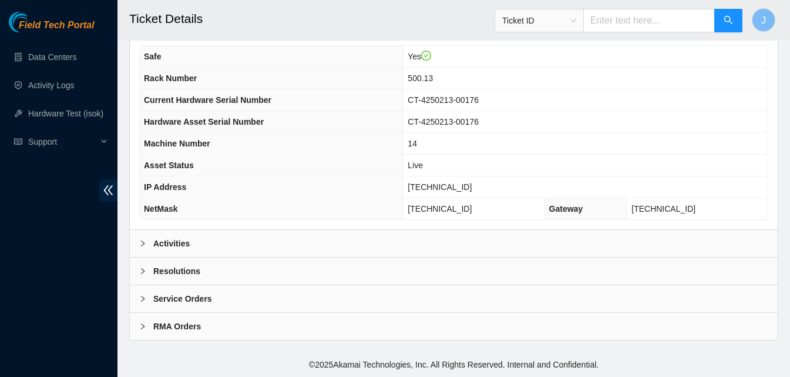
click at [229, 233] on div "Activities" at bounding box center [454, 243] width 648 height 27
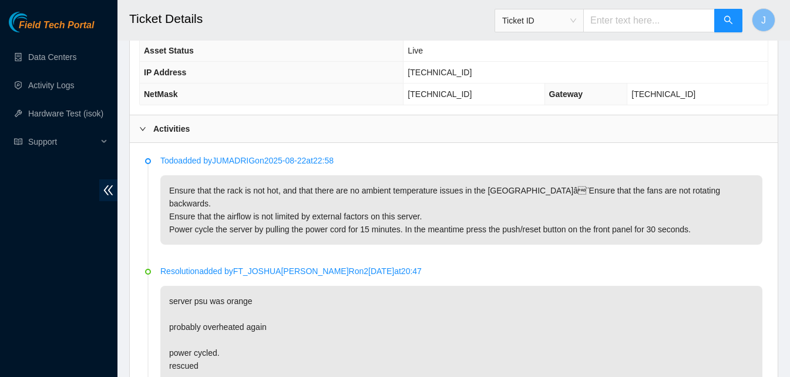
scroll to position [707, 0]
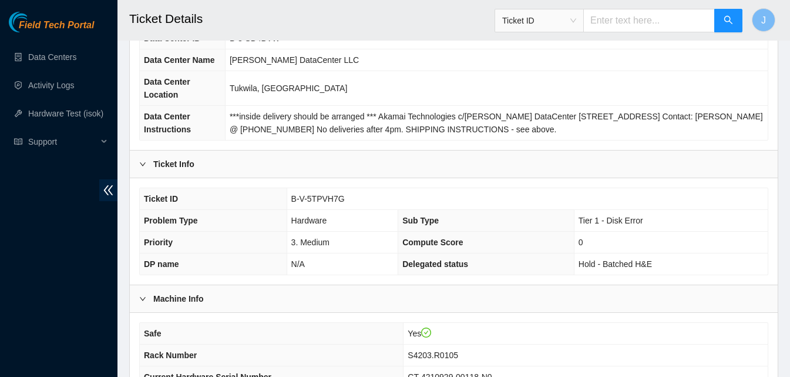
scroll to position [294, 0]
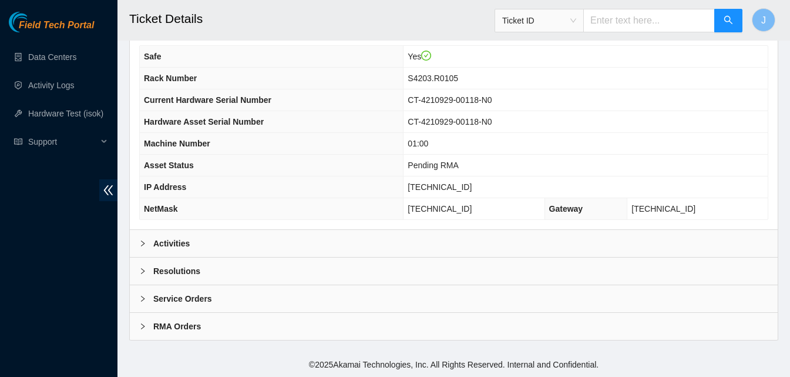
click at [265, 244] on div "Activities" at bounding box center [454, 243] width 648 height 27
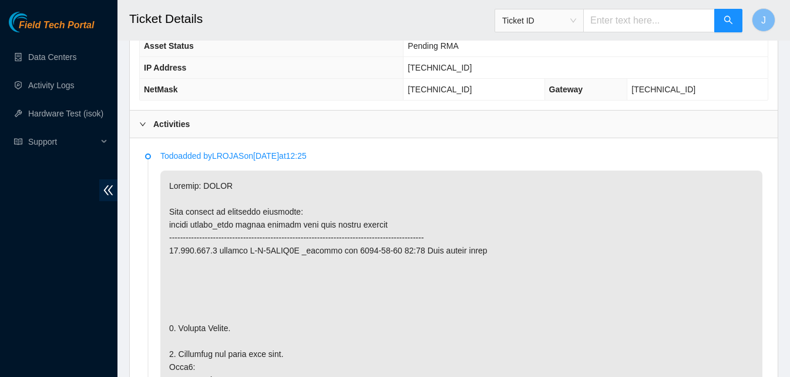
scroll to position [617, 0]
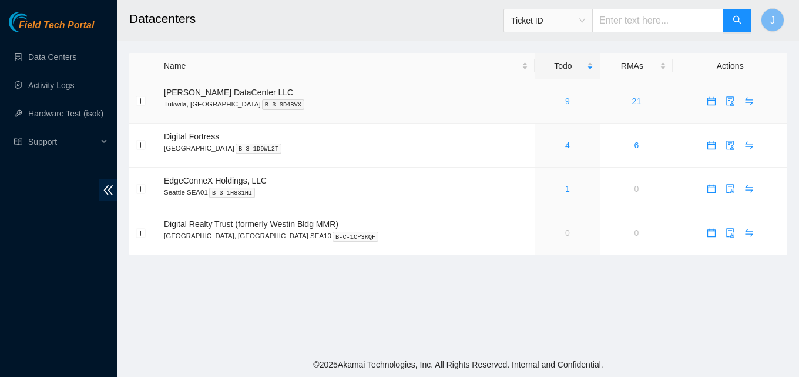
click at [565, 104] on link "9" at bounding box center [567, 100] width 5 height 9
